Goal: Information Seeking & Learning: Learn about a topic

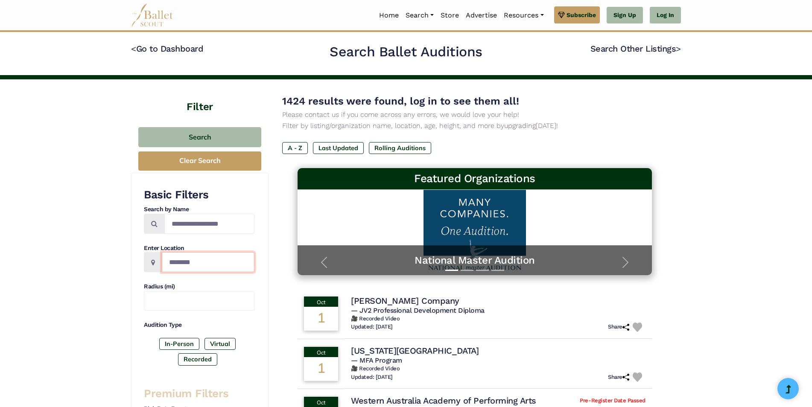
click at [225, 265] on input "Location" at bounding box center [208, 262] width 93 height 20
type input "*****"
click at [235, 126] on div "Search Clear Search" at bounding box center [199, 149] width 127 height 48
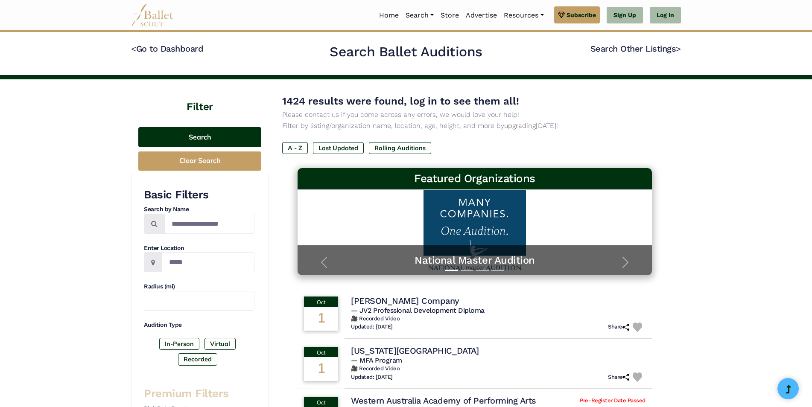
click at [233, 136] on button "Search" at bounding box center [199, 137] width 123 height 20
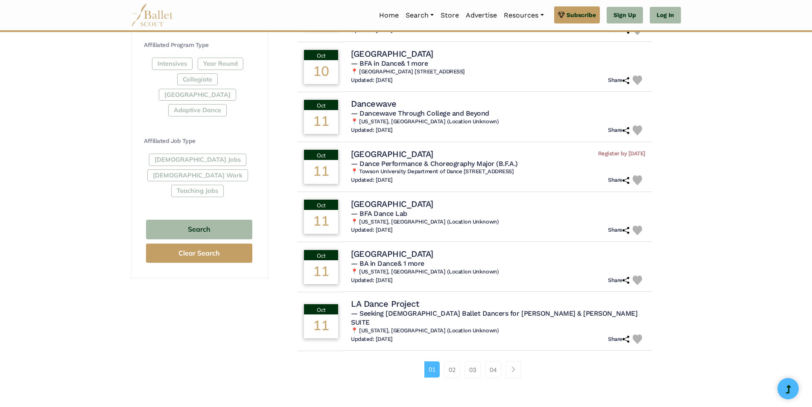
scroll to position [427, 0]
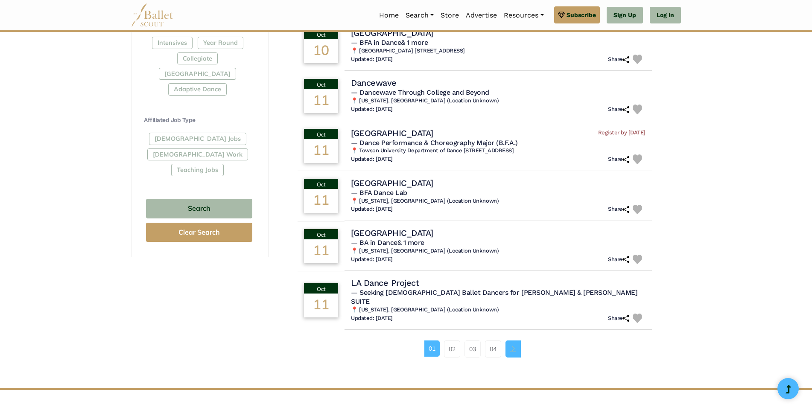
click at [514, 341] on link "Page navigation example" at bounding box center [512, 349] width 15 height 17
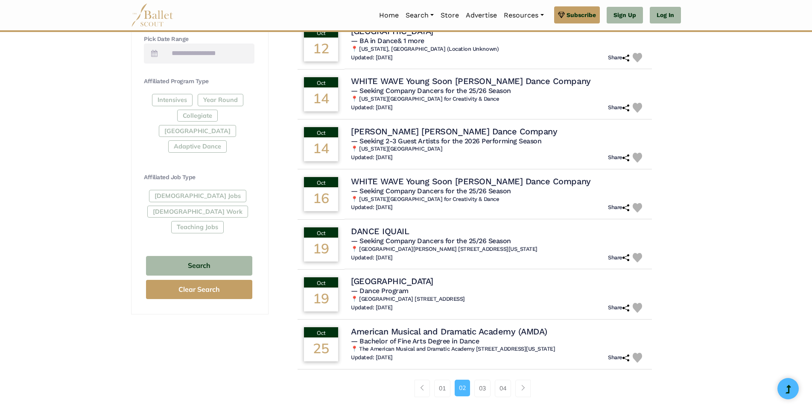
scroll to position [384, 0]
